Goal: Information Seeking & Learning: Learn about a topic

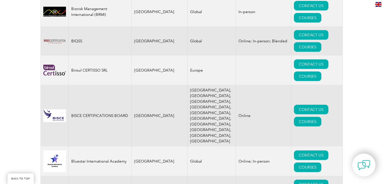
scroll to position [1079, 0]
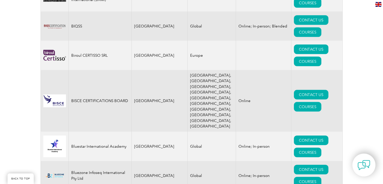
drag, startPoint x: 383, startPoint y: 31, endPoint x: 381, endPoint y: 39, distance: 8.0
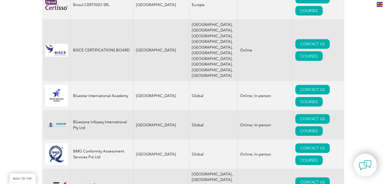
scroll to position [1099, 0]
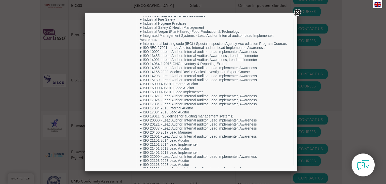
scroll to position [709, 0]
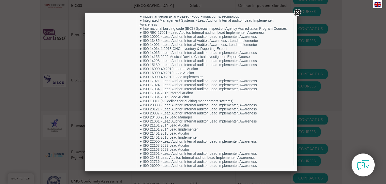
drag, startPoint x: 291, startPoint y: 102, endPoint x: 387, endPoint y: 133, distance: 100.8
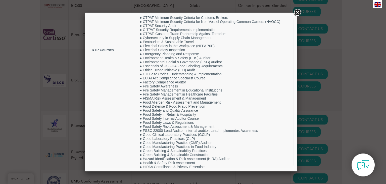
scroll to position [529, 0]
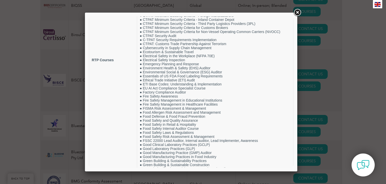
click at [297, 12] on link at bounding box center [297, 12] width 9 height 9
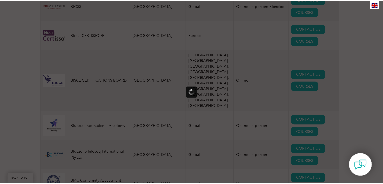
scroll to position [0, 0]
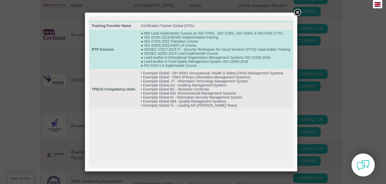
click at [226, 48] on td "● IMS Lead Implementer Course on ISO 27001 , ISO 22301, ISO 42001 & ISO FDIS 27…" at bounding box center [216, 49] width 155 height 39
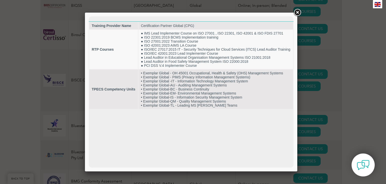
click at [297, 13] on link at bounding box center [297, 12] width 9 height 9
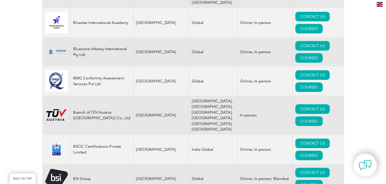
scroll to position [1210, 0]
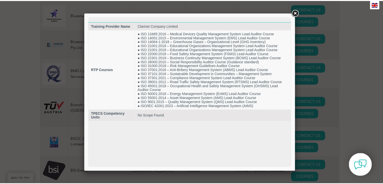
scroll to position [0, 0]
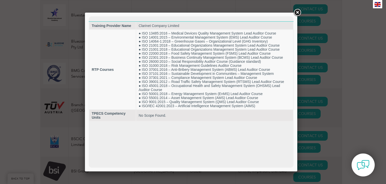
click at [299, 11] on link at bounding box center [297, 12] width 9 height 9
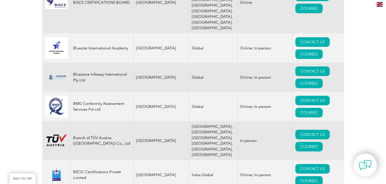
scroll to position [1169, 0]
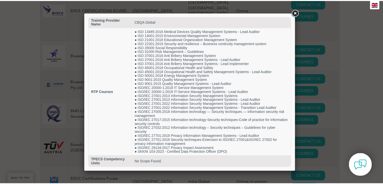
scroll to position [0, 0]
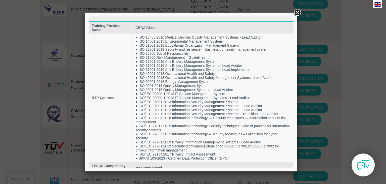
click at [295, 13] on link at bounding box center [297, 12] width 9 height 9
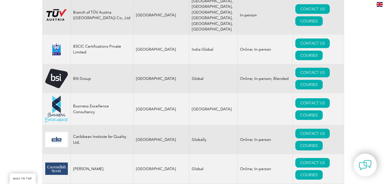
scroll to position [1317, 0]
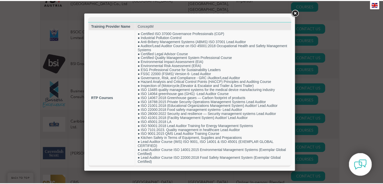
scroll to position [17, 0]
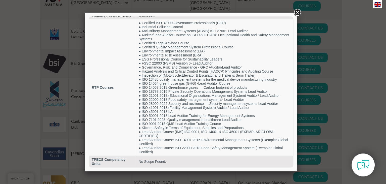
click at [299, 13] on link at bounding box center [297, 12] width 9 height 9
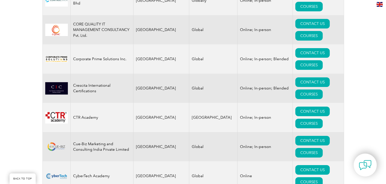
scroll to position [1951, 0]
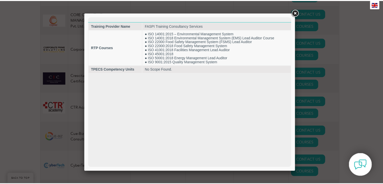
scroll to position [0, 0]
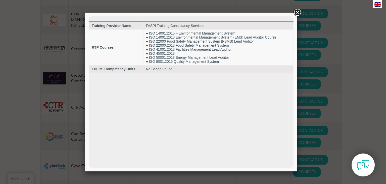
click at [298, 12] on link at bounding box center [297, 12] width 9 height 9
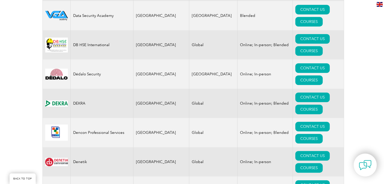
scroll to position [2162, 0]
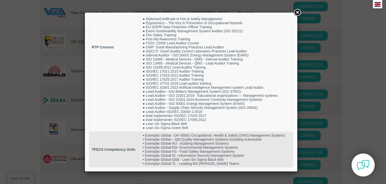
scroll to position [76, 0]
drag, startPoint x: 292, startPoint y: 101, endPoint x: 384, endPoint y: 174, distance: 117.7
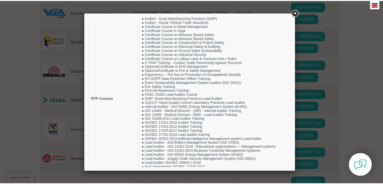
scroll to position [0, 0]
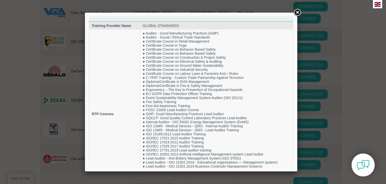
drag, startPoint x: 292, startPoint y: 144, endPoint x: 387, endPoint y: 100, distance: 104.2
click at [298, 10] on link at bounding box center [297, 12] width 9 height 9
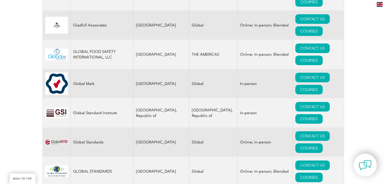
scroll to position [3001, 0]
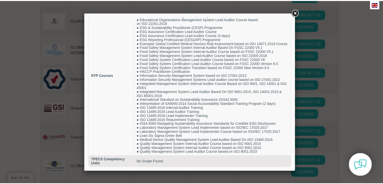
scroll to position [47, 0]
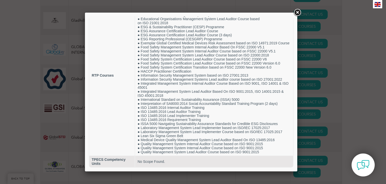
click at [297, 12] on link at bounding box center [297, 12] width 9 height 9
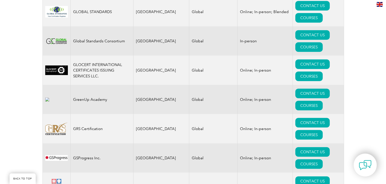
scroll to position [3175, 0]
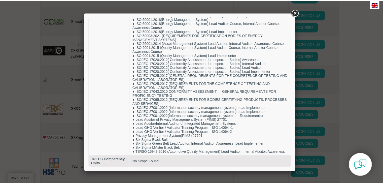
scroll to position [296, 0]
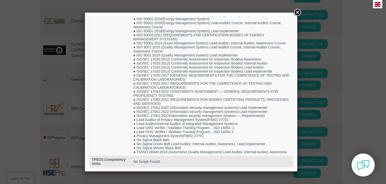
click at [297, 12] on link at bounding box center [297, 12] width 9 height 9
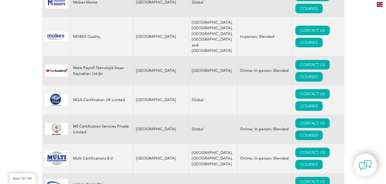
scroll to position [5110, 0]
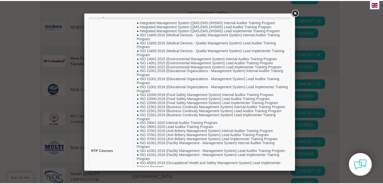
scroll to position [0, 0]
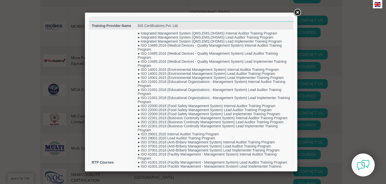
click at [297, 12] on link at bounding box center [297, 12] width 9 height 9
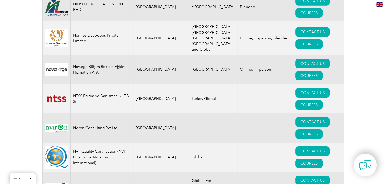
scroll to position [5493, 0]
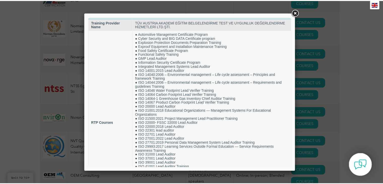
scroll to position [0, 0]
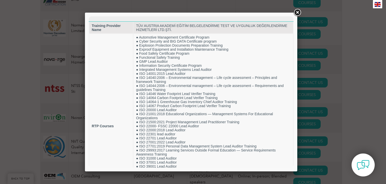
click at [297, 14] on link at bounding box center [297, 12] width 9 height 9
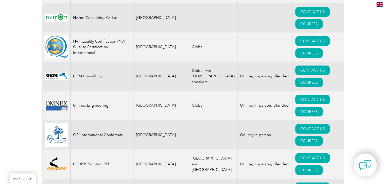
scroll to position [5593, 0]
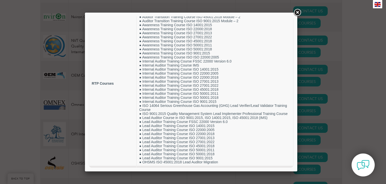
scroll to position [28, 0]
click at [295, 139] on div at bounding box center [191, 92] width 213 height 158
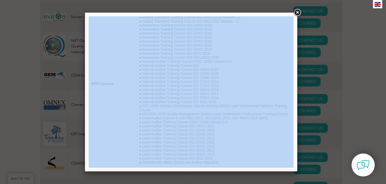
click at [295, 139] on div at bounding box center [191, 92] width 213 height 158
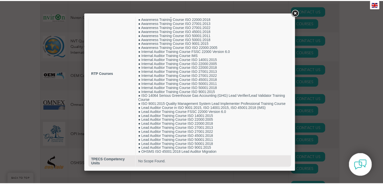
scroll to position [51, 0]
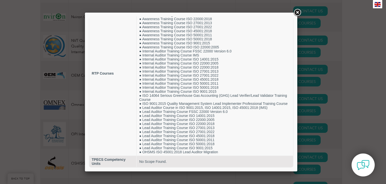
click at [296, 10] on link at bounding box center [297, 12] width 9 height 9
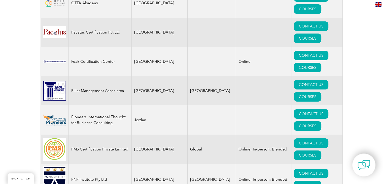
scroll to position [5815, 0]
